Goal: Navigation & Orientation: Find specific page/section

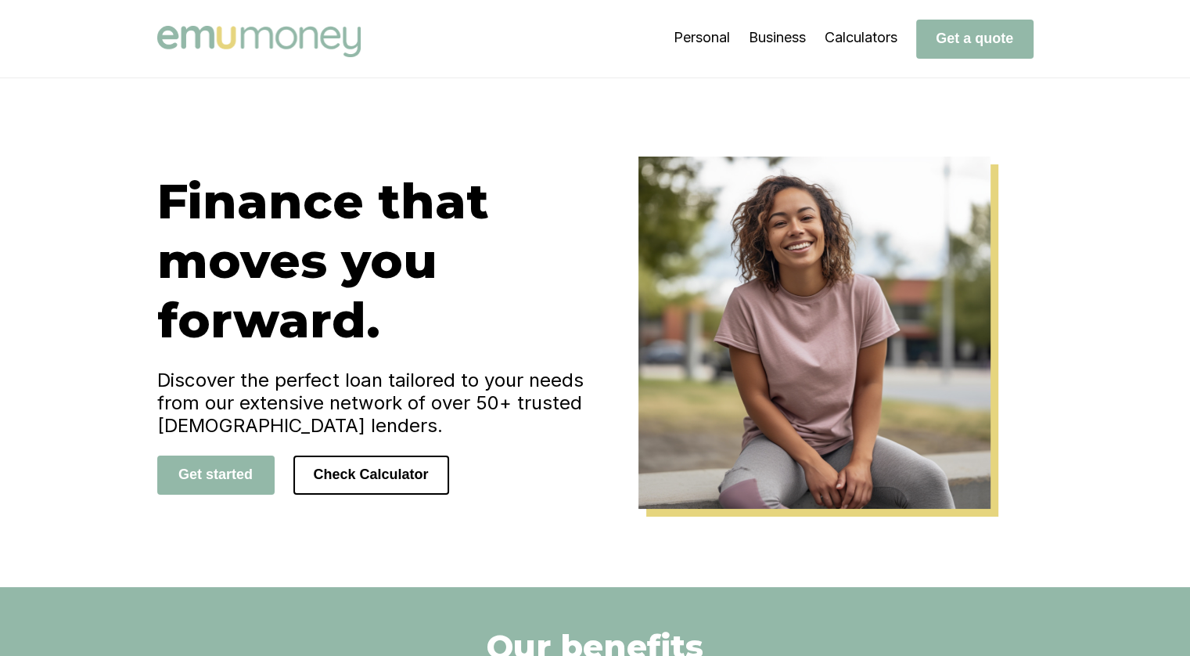
click at [300, 38] on img at bounding box center [258, 41] width 203 height 31
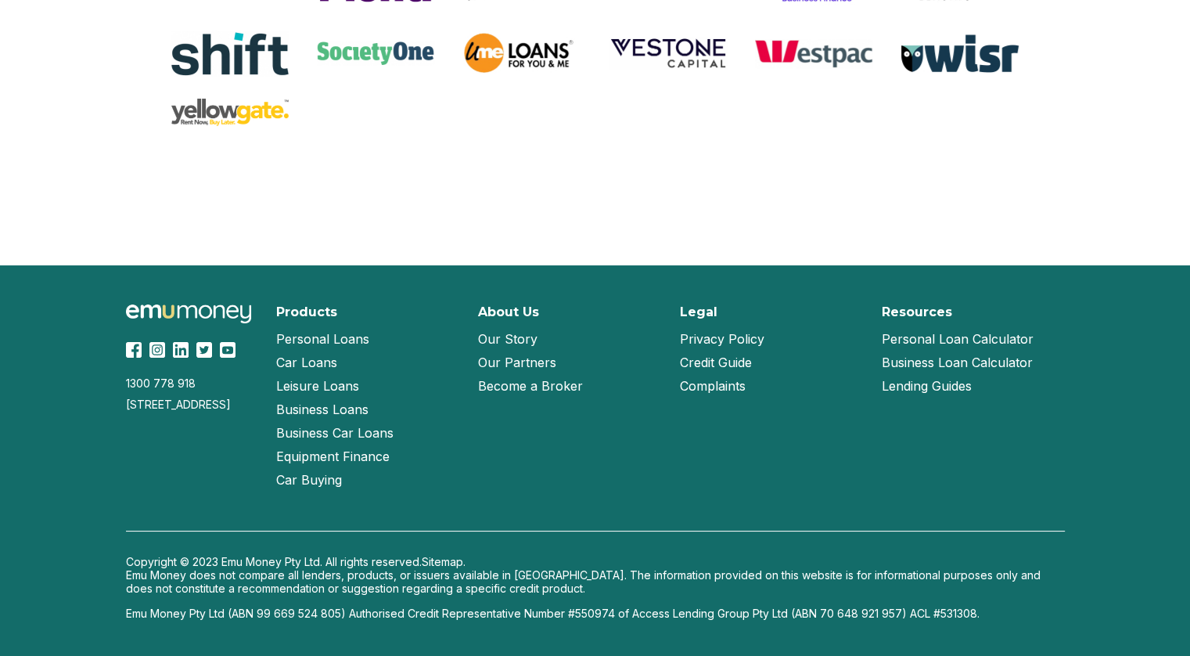
scroll to position [3359, 0]
click at [545, 362] on link "Our Partners" at bounding box center [517, 362] width 78 height 23
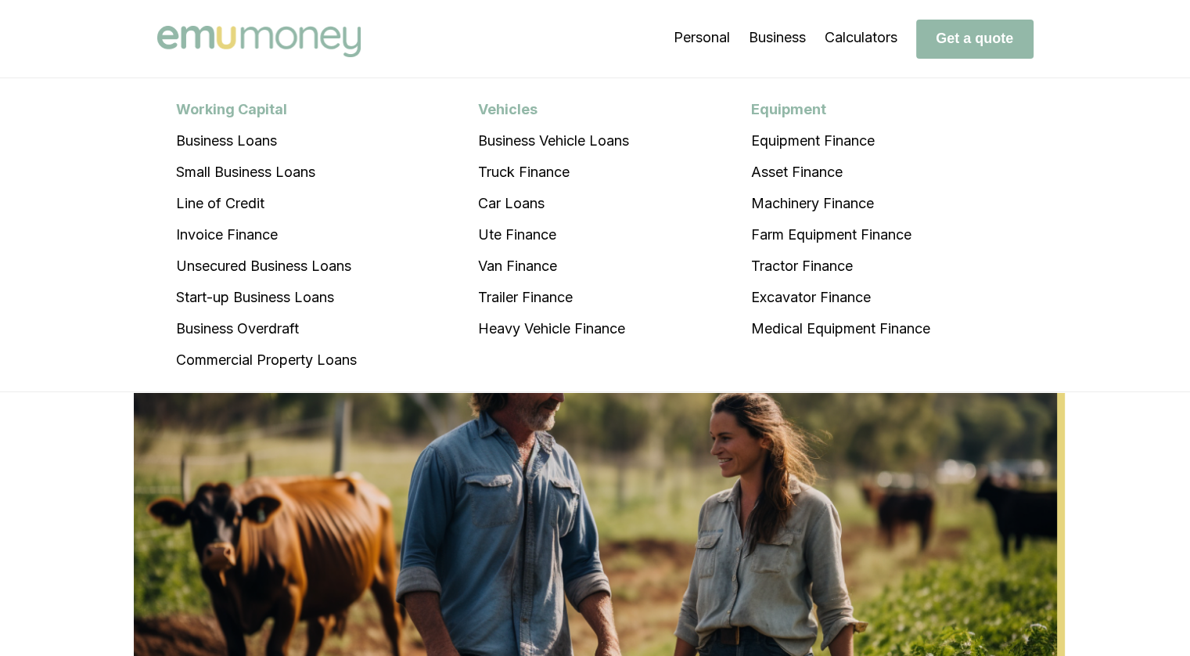
click at [204, 38] on img at bounding box center [258, 41] width 203 height 31
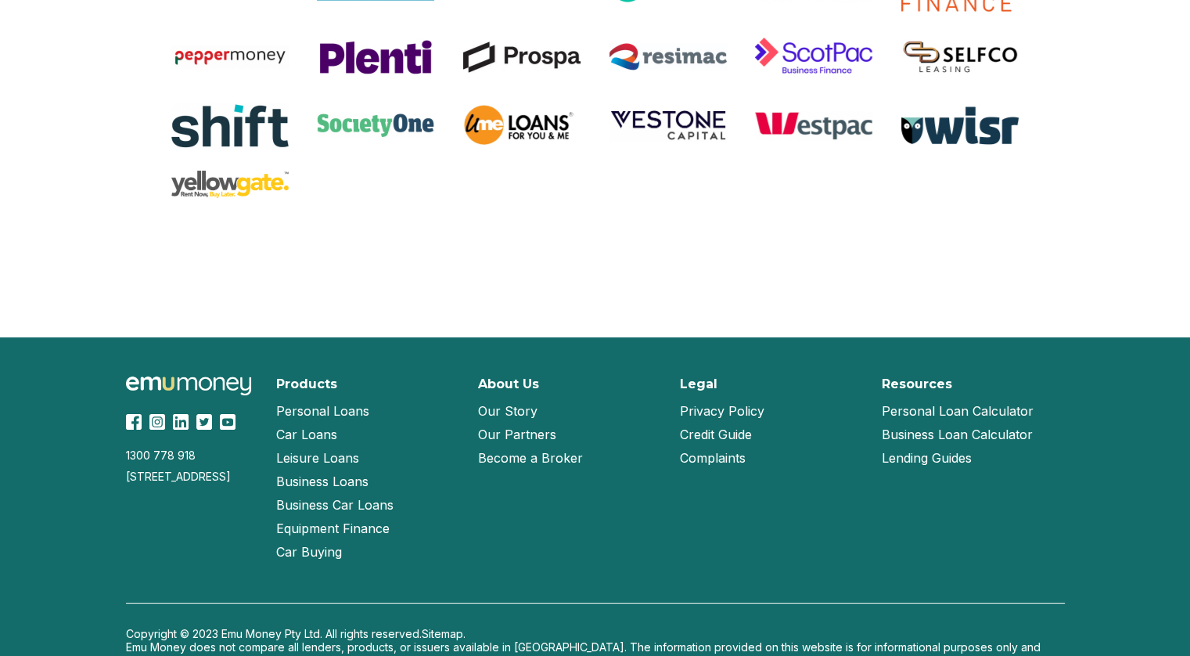
scroll to position [3359, 0]
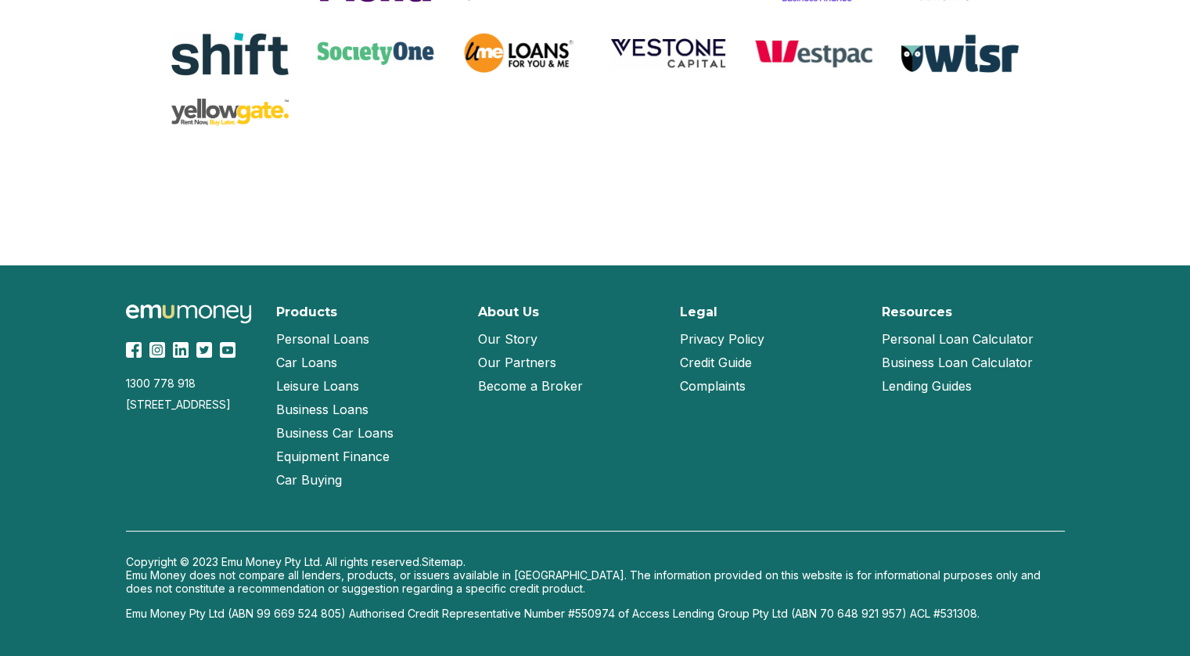
click at [513, 336] on link "Our Story" at bounding box center [507, 338] width 59 height 23
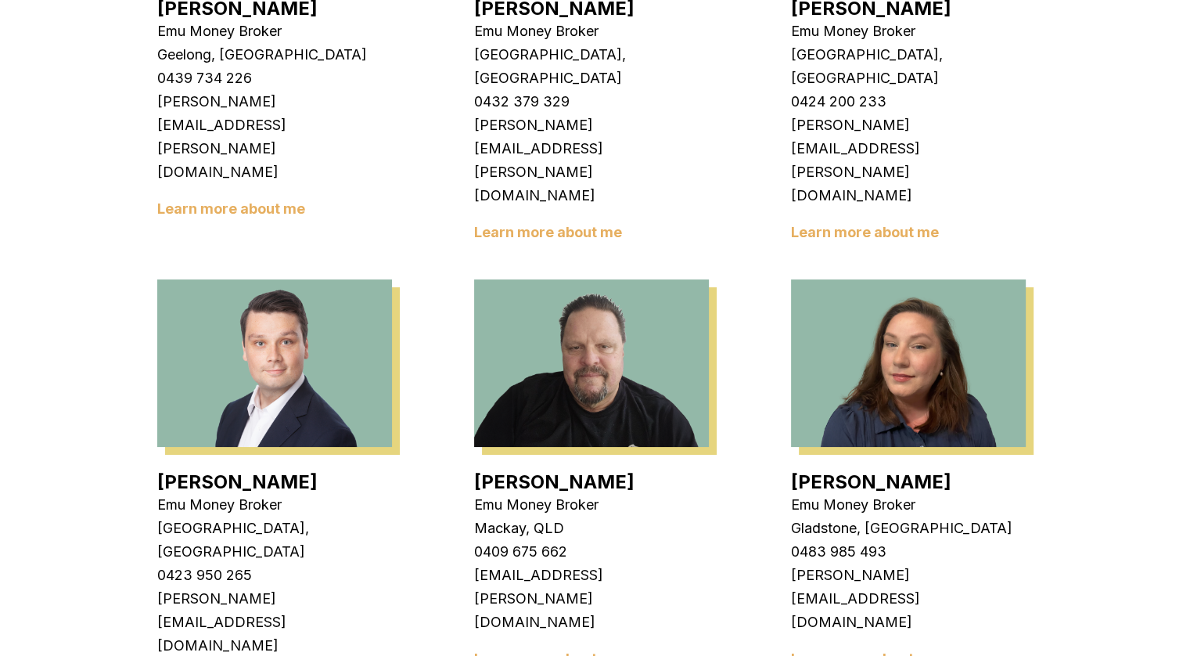
scroll to position [1246, 0]
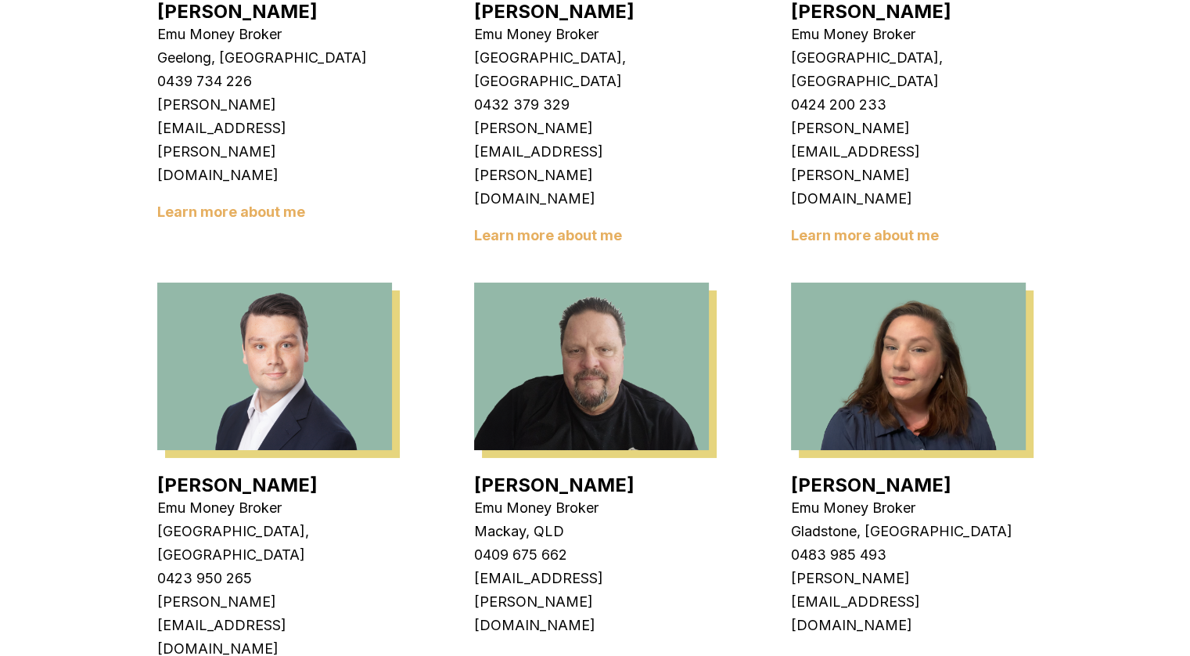
click at [551, 653] on link "Learn more about me" at bounding box center [548, 661] width 148 height 16
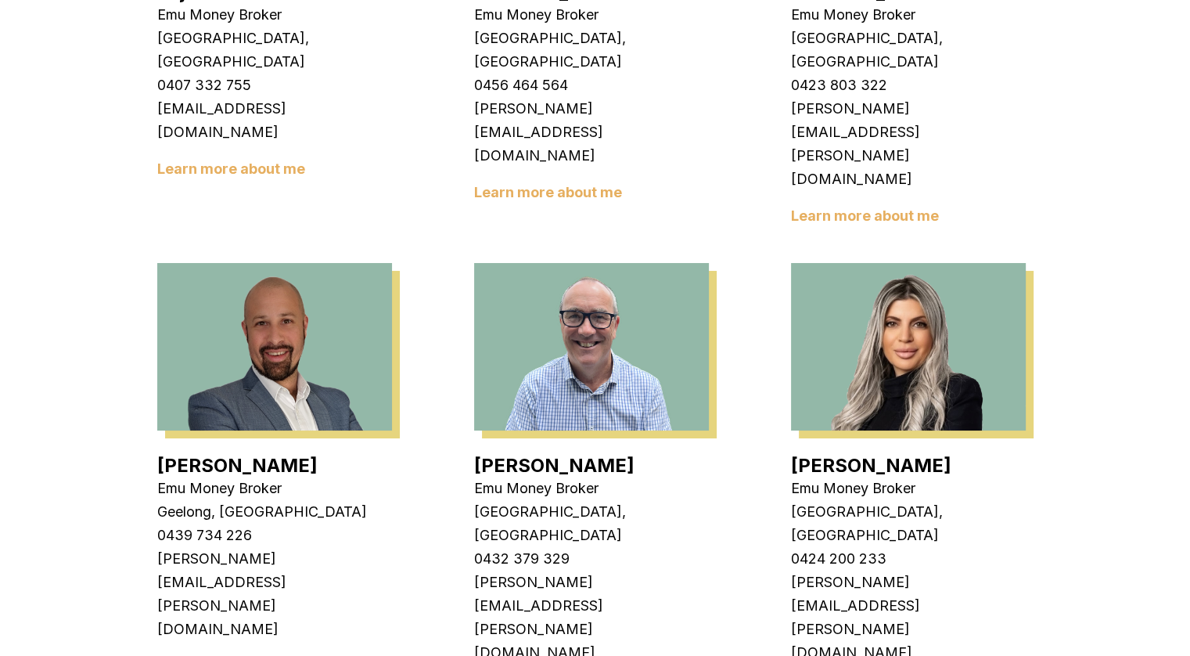
scroll to position [776, 0]
